Goal: Task Accomplishment & Management: Manage account settings

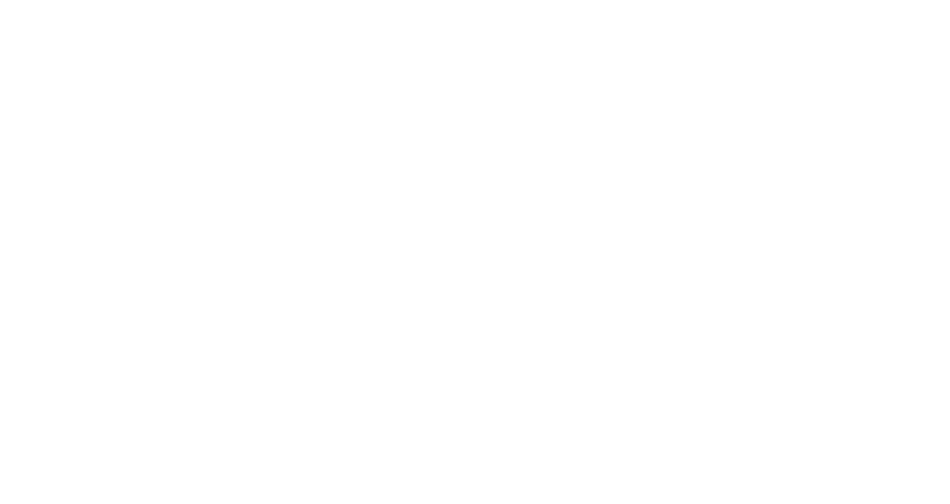
select select "*"
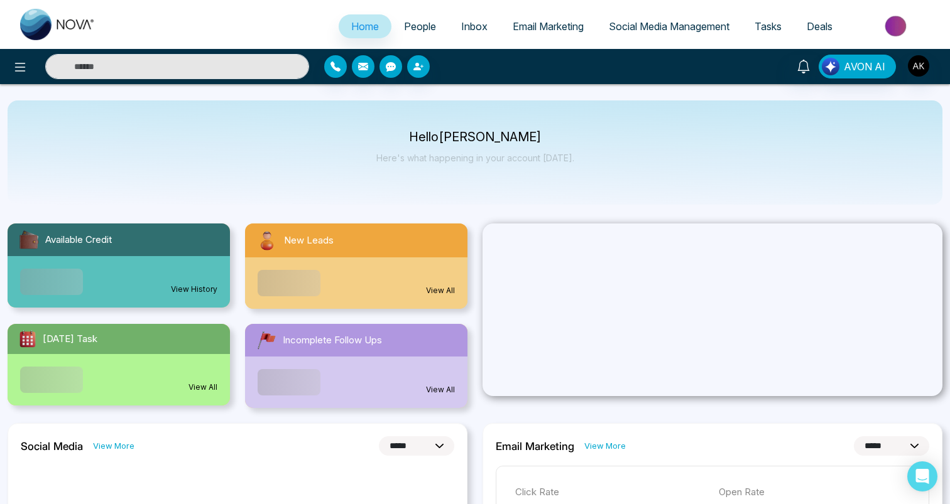
click at [918, 80] on div "AVON AI" at bounding box center [475, 66] width 950 height 35
click at [918, 74] on img "button" at bounding box center [918, 65] width 21 height 21
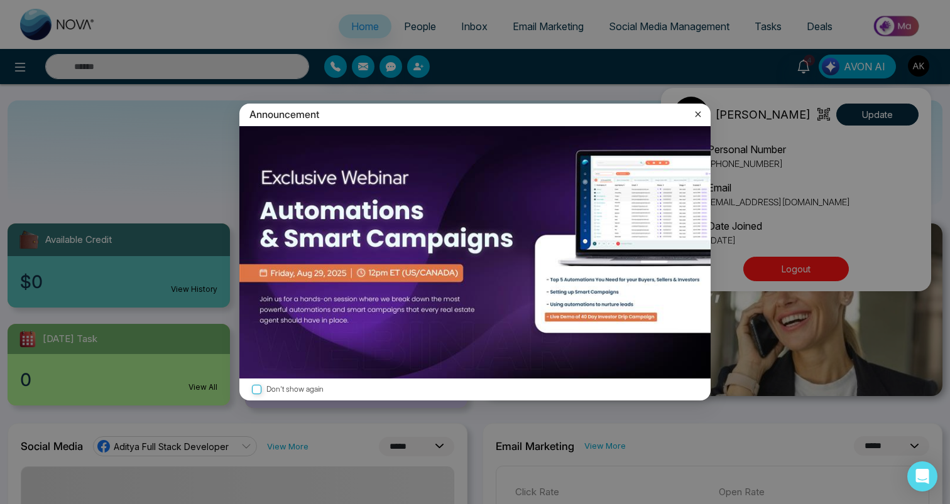
click at [813, 272] on div "Announcement Don't show again" at bounding box center [475, 252] width 950 height 504
click at [700, 117] on icon at bounding box center [698, 114] width 13 height 13
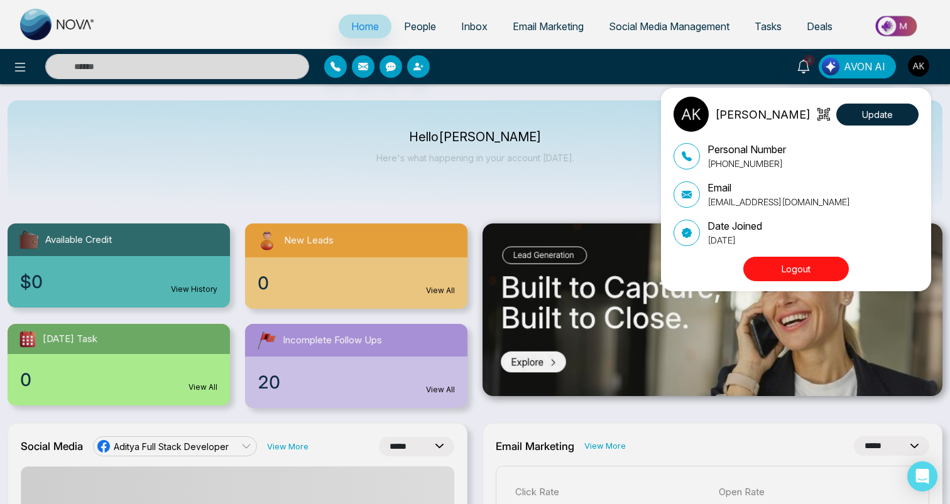
click at [766, 262] on button "Logout" at bounding box center [796, 269] width 106 height 24
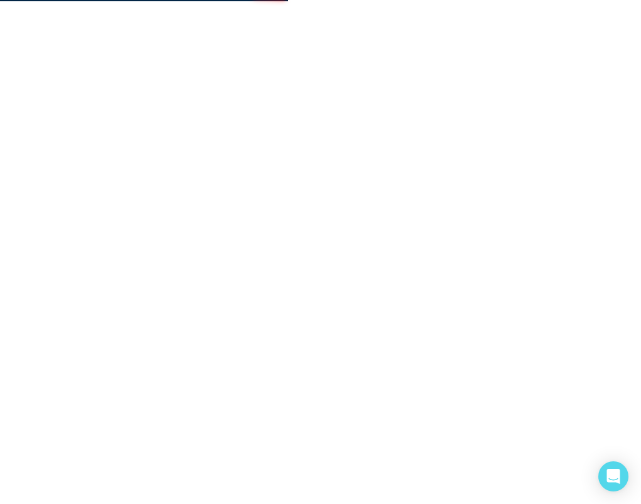
select select "*"
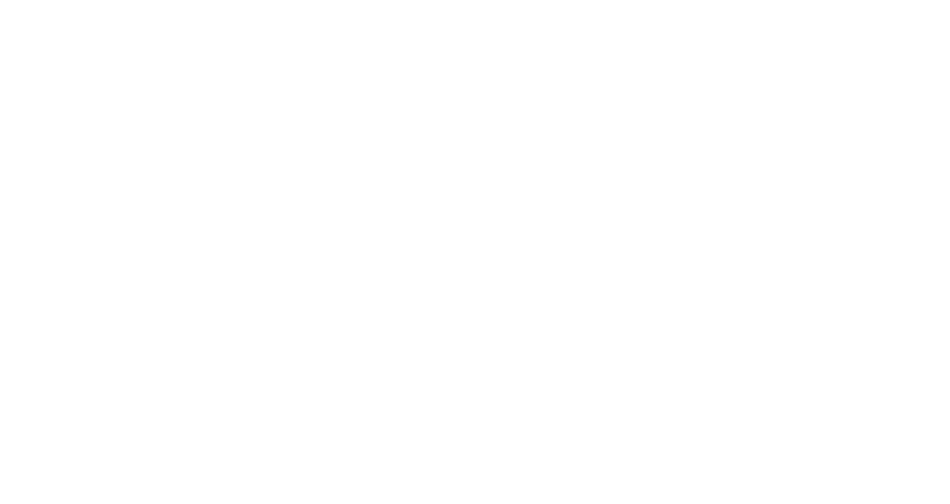
select select "*"
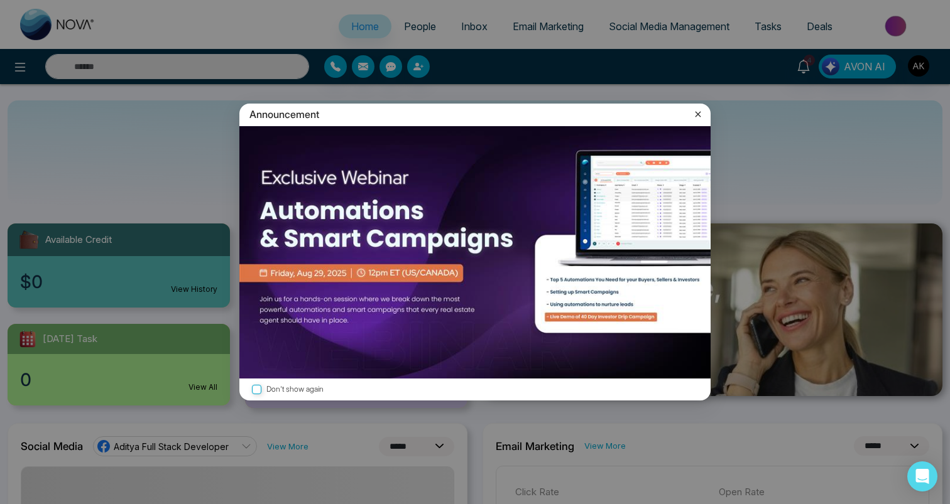
click at [697, 115] on icon at bounding box center [698, 115] width 6 height 6
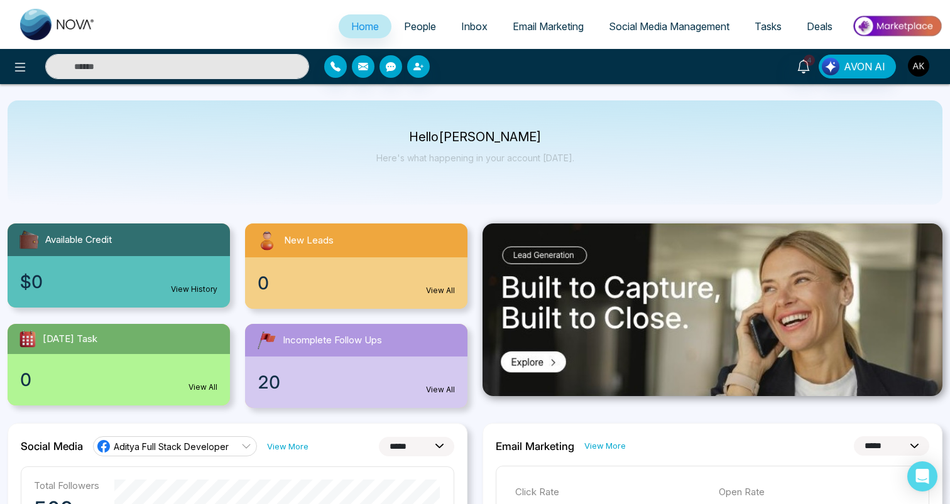
click at [919, 63] on img "button" at bounding box center [918, 65] width 21 height 21
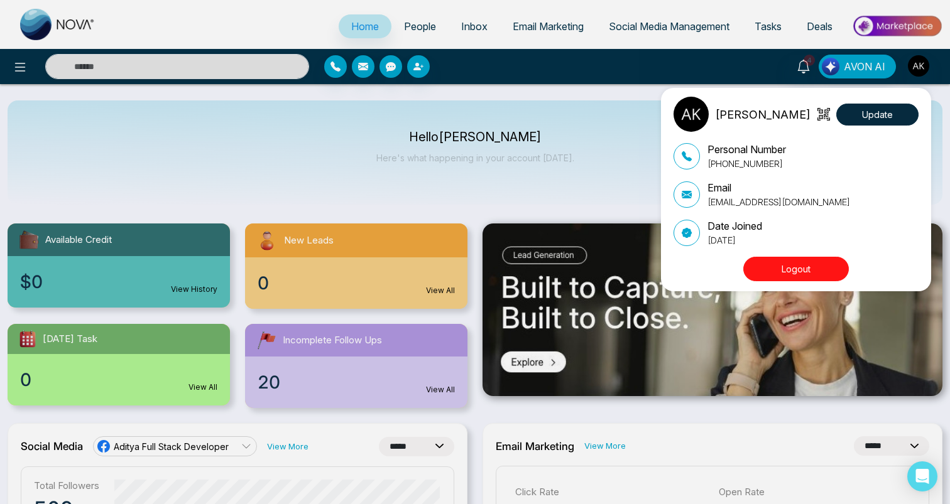
click at [806, 267] on button "Logout" at bounding box center [796, 269] width 106 height 24
